Goal: Task Accomplishment & Management: Complete application form

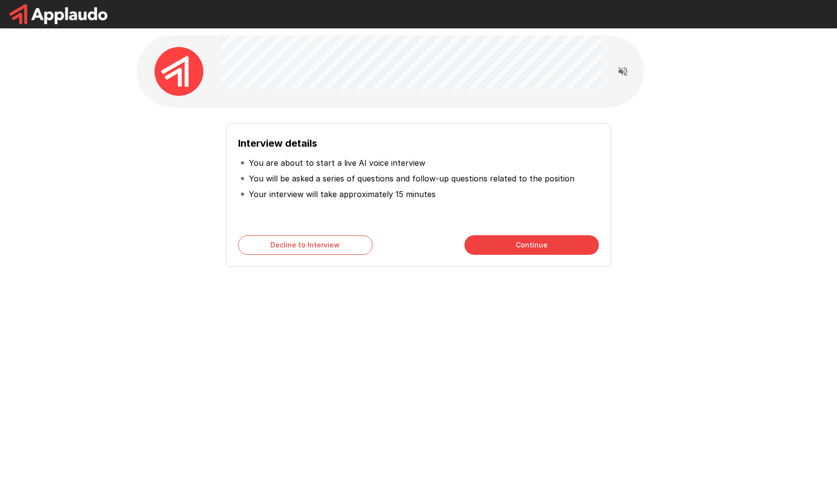
click at [543, 241] on button "Continue" at bounding box center [531, 245] width 134 height 20
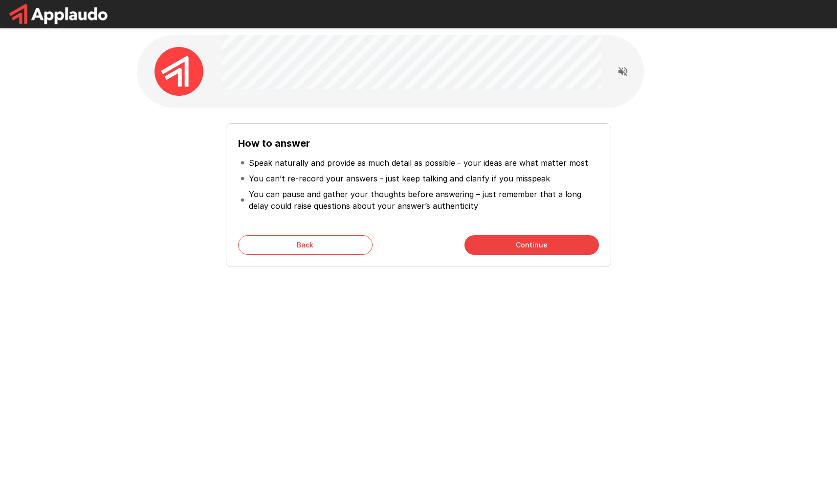
click at [482, 246] on button "Continue" at bounding box center [531, 245] width 134 height 20
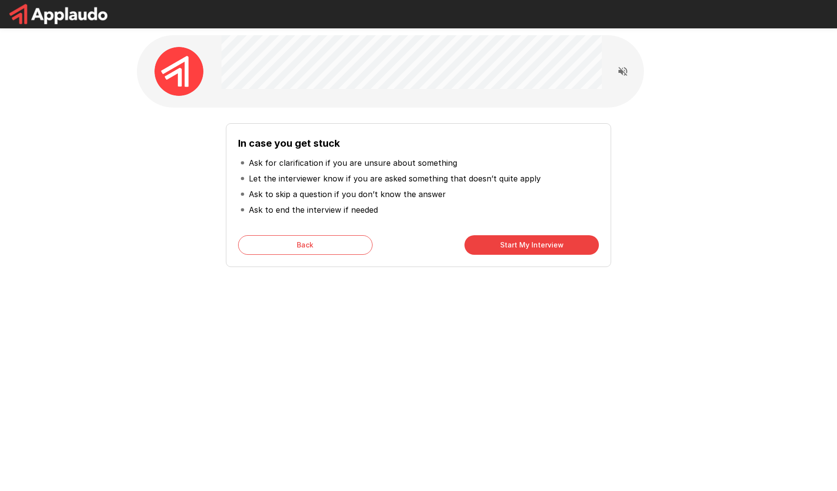
click at [482, 246] on button "Start My Interview" at bounding box center [531, 245] width 134 height 20
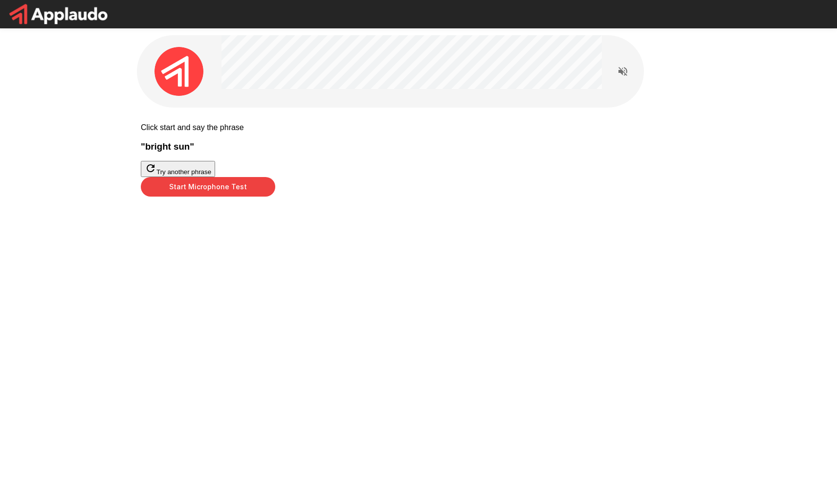
click at [275, 196] on button "Start Microphone Test" at bounding box center [208, 187] width 134 height 20
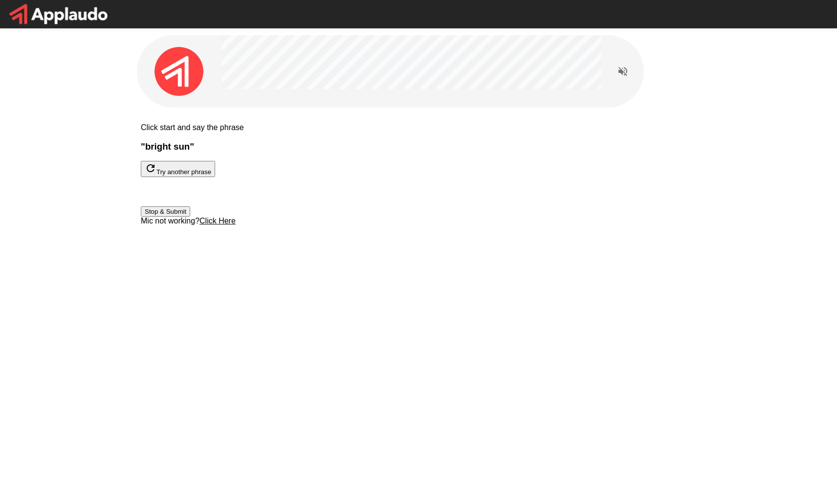
click at [190, 217] on button "Stop & Submit" at bounding box center [165, 211] width 49 height 10
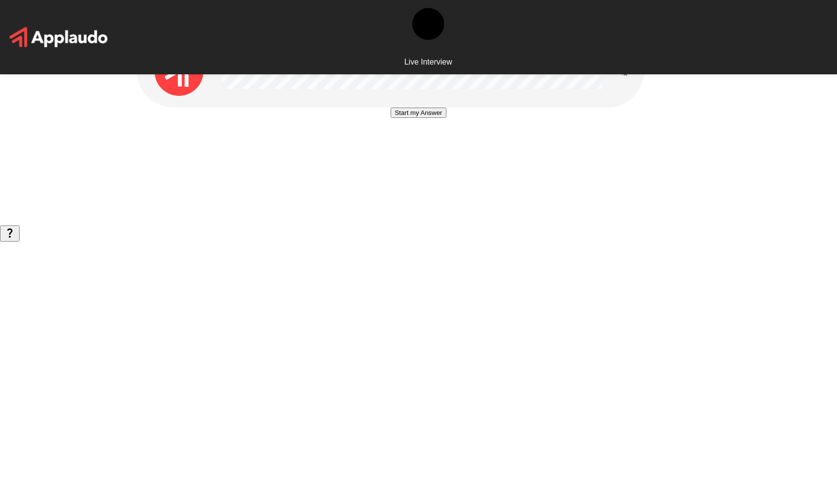
click at [426, 118] on button "Start my Answer" at bounding box center [418, 113] width 55 height 10
click at [436, 147] on button "Stop & Submit" at bounding box center [417, 142] width 49 height 10
click at [421, 118] on button "Start my Answer" at bounding box center [418, 113] width 55 height 10
click at [421, 147] on button "Stop & Submit" at bounding box center [417, 142] width 49 height 10
click at [431, 118] on button "Start my Answer" at bounding box center [418, 113] width 55 height 10
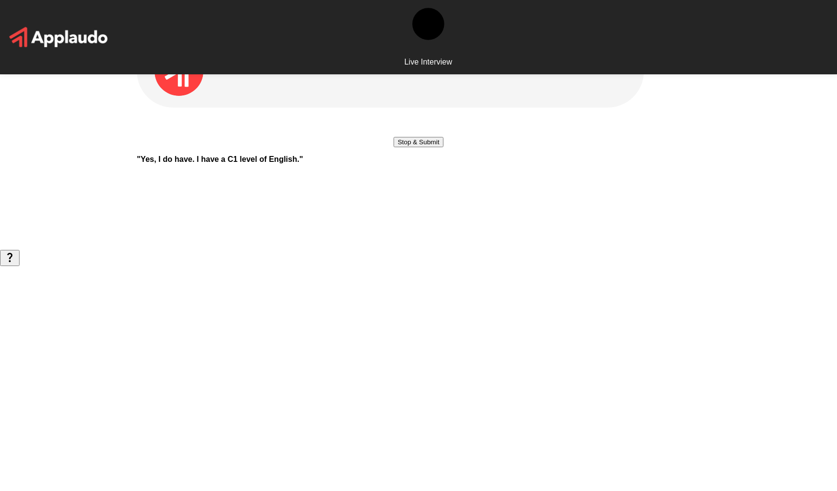
click at [415, 147] on button "Stop & Submit" at bounding box center [417, 142] width 49 height 10
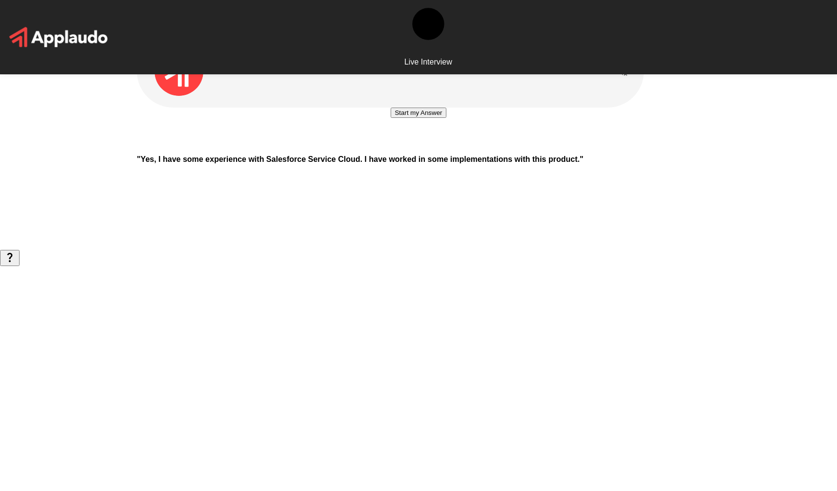
click at [415, 118] on button "Start my Answer" at bounding box center [418, 113] width 55 height 10
click at [415, 147] on button "Stop & Submit" at bounding box center [417, 142] width 49 height 10
click at [415, 118] on button "Start my Answer" at bounding box center [418, 113] width 55 height 10
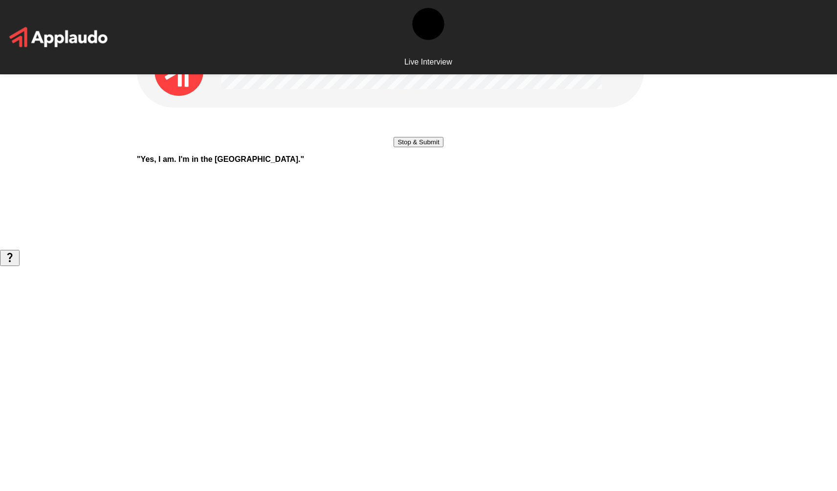
click at [415, 147] on button "Stop & Submit" at bounding box center [417, 142] width 49 height 10
click at [415, 118] on button "Start my Answer" at bounding box center [418, 113] width 55 height 10
click at [415, 147] on button "Stop & Submit" at bounding box center [417, 142] width 49 height 10
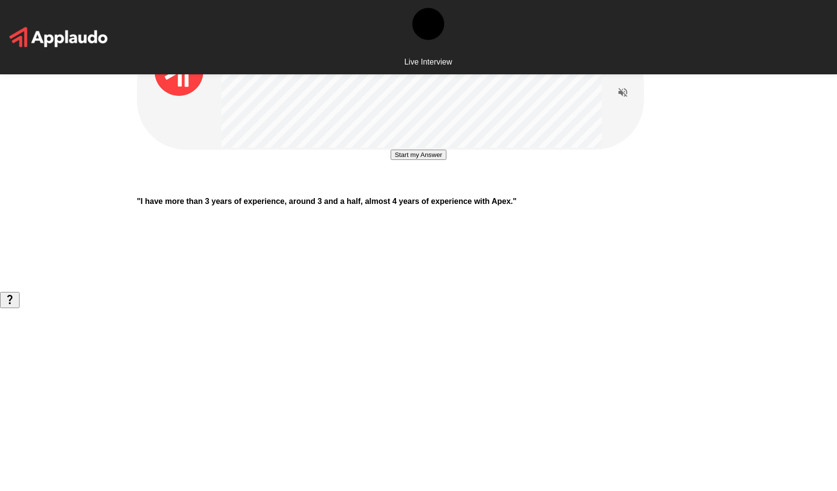
click at [417, 160] on button "Start my Answer" at bounding box center [418, 155] width 55 height 10
click at [417, 189] on button "Stop & Submit" at bounding box center [417, 184] width 49 height 10
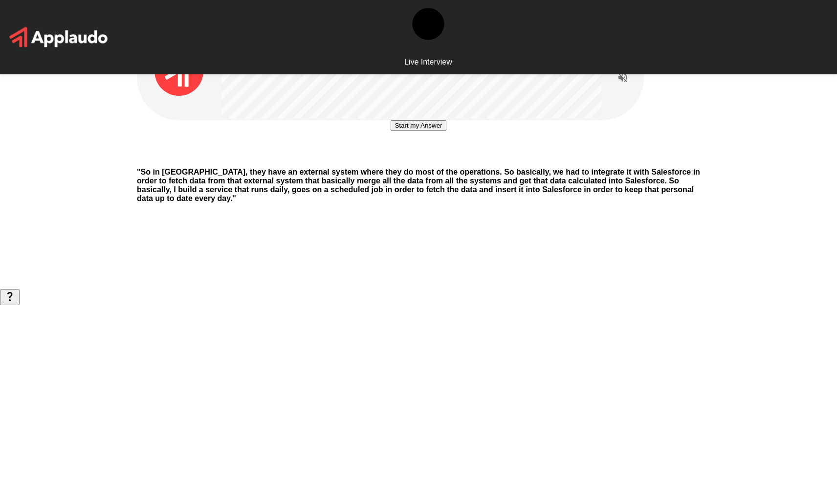
click at [442, 131] on button "Start my Answer" at bounding box center [418, 125] width 55 height 10
click at [432, 160] on button "Stop & Submit" at bounding box center [417, 155] width 49 height 10
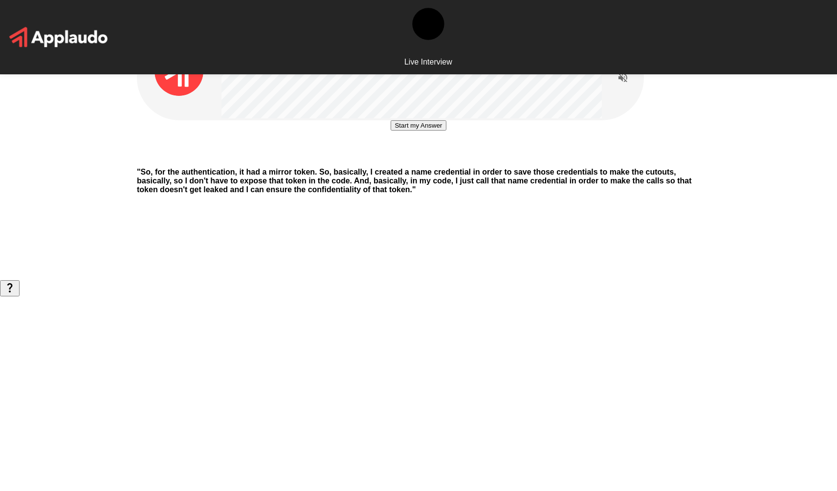
click at [434, 131] on button "Start my Answer" at bounding box center [418, 125] width 55 height 10
click at [434, 160] on button "Stop & Submit" at bounding box center [417, 155] width 49 height 10
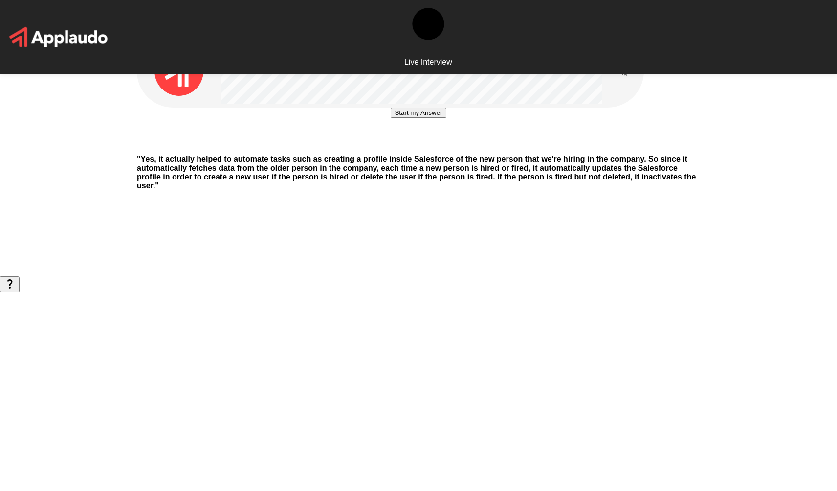
click at [430, 118] on button "Start my Answer" at bounding box center [418, 113] width 55 height 10
click at [439, 147] on button "Stop & Submit" at bounding box center [417, 142] width 49 height 10
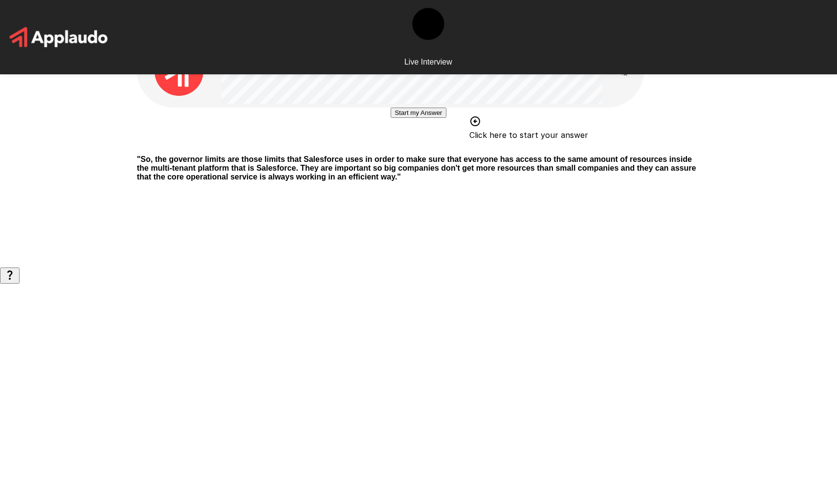
click at [507, 131] on div "Start my Answer Click here to start your answer" at bounding box center [418, 128] width 563 height 40
click at [391, 118] on button "Start my Answer" at bounding box center [418, 113] width 55 height 10
click at [438, 147] on button "Stop & Submit" at bounding box center [417, 142] width 49 height 10
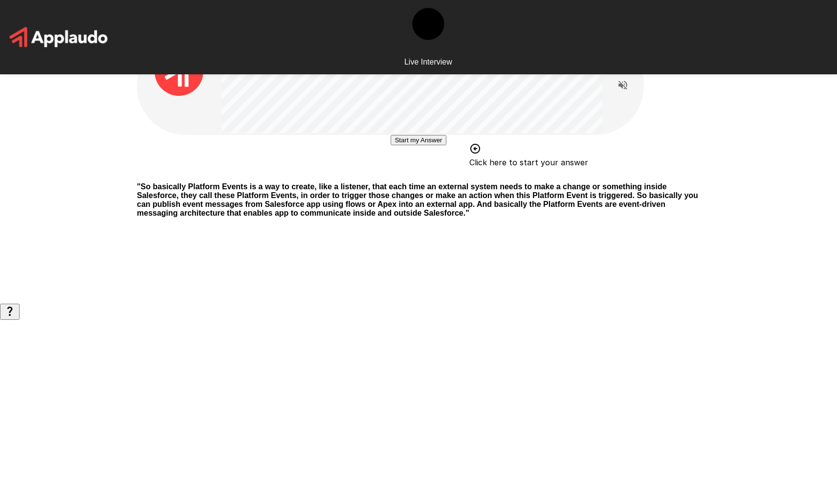
click at [434, 145] on button "Start my Answer" at bounding box center [418, 140] width 55 height 10
click at [443, 175] on button "Stop & Submit" at bounding box center [417, 169] width 49 height 10
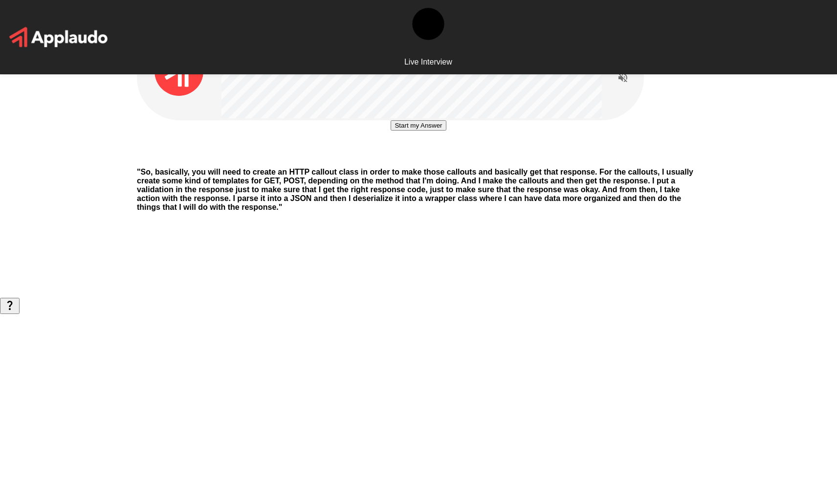
click at [415, 131] on button "Start my Answer" at bounding box center [418, 125] width 55 height 10
click at [415, 160] on button "Stop & Submit" at bounding box center [417, 155] width 49 height 10
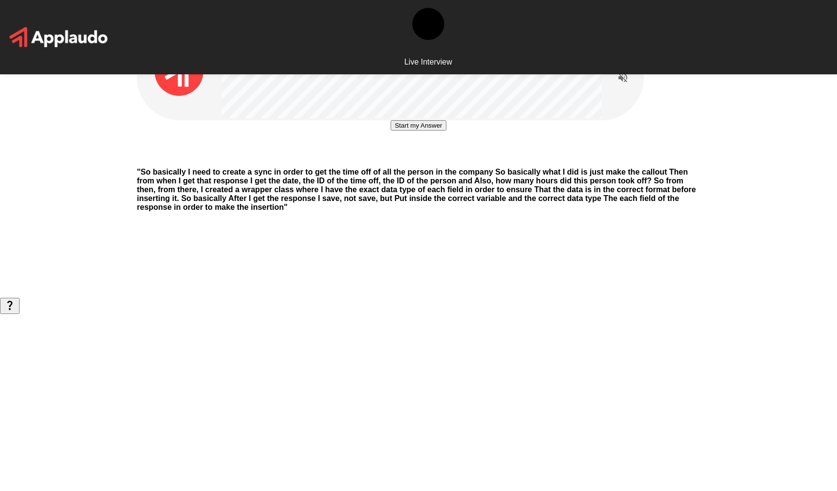
click at [415, 131] on button "Start my Answer" at bounding box center [418, 125] width 55 height 10
click at [415, 160] on button "Stop & Submit" at bounding box center [417, 155] width 49 height 10
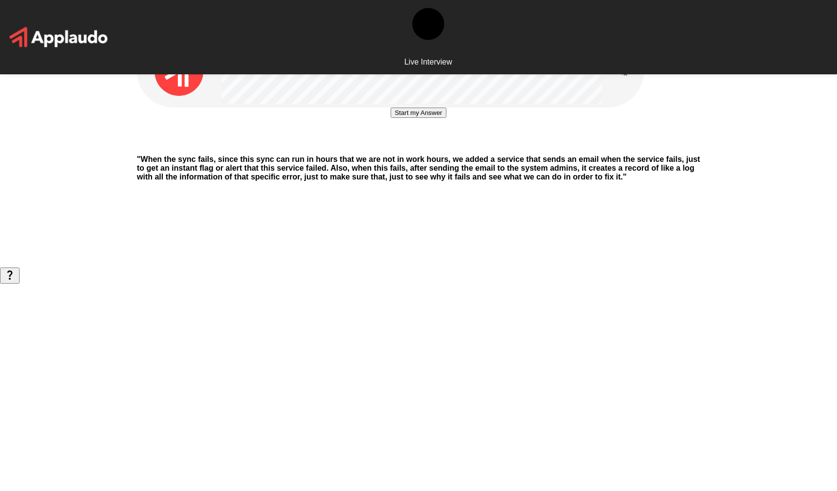
click at [405, 118] on button "Start my Answer" at bounding box center [418, 113] width 55 height 10
click at [405, 147] on button "Stop & Submit" at bounding box center [417, 142] width 49 height 10
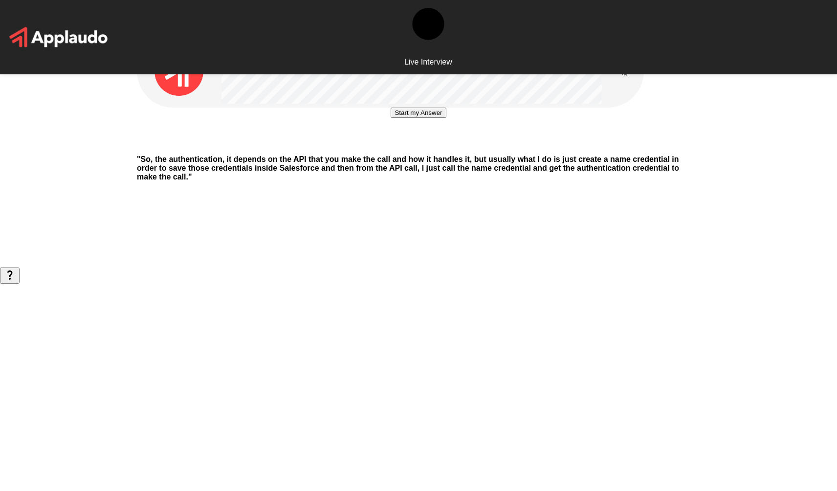
click at [396, 118] on button "Start my Answer" at bounding box center [418, 113] width 55 height 10
click at [396, 147] on button "Stop & Submit" at bounding box center [417, 142] width 49 height 10
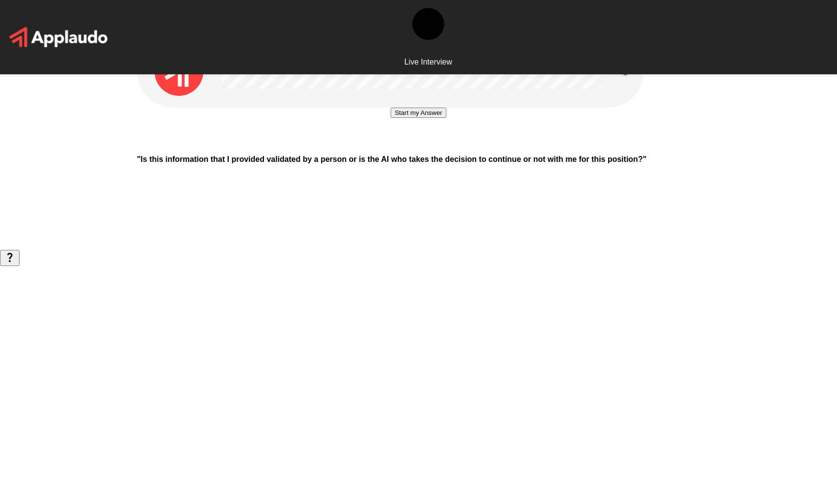
click at [396, 118] on button "Start my Answer" at bounding box center [418, 113] width 55 height 10
click at [396, 147] on button "Stop & Submit" at bounding box center [417, 142] width 49 height 10
click at [391, 118] on button "Start my Answer" at bounding box center [418, 113] width 55 height 10
click at [393, 147] on button "Stop & Submit" at bounding box center [417, 142] width 49 height 10
